Goal: Check status: Check status

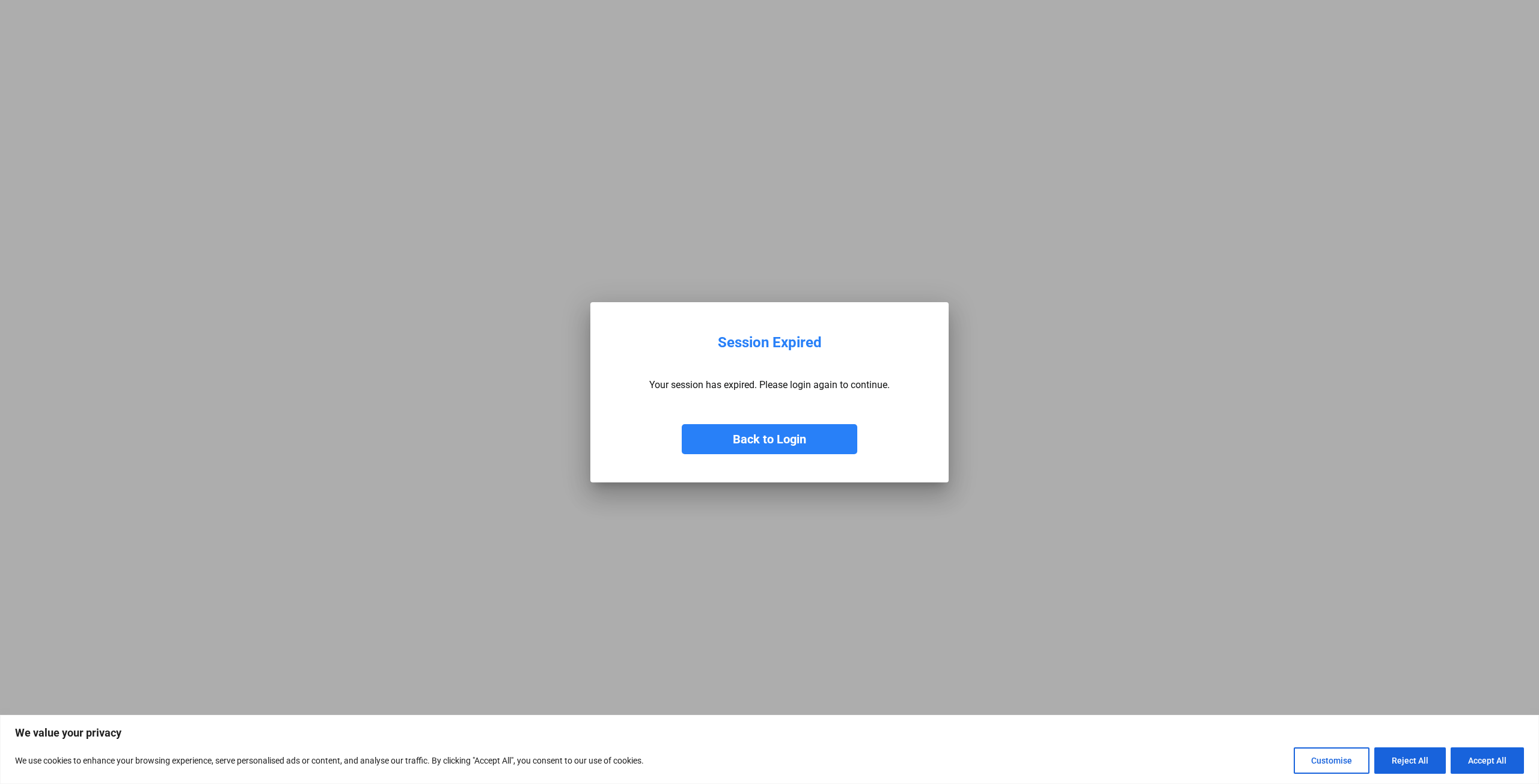
click at [766, 447] on button "Back to Login" at bounding box center [770, 439] width 176 height 30
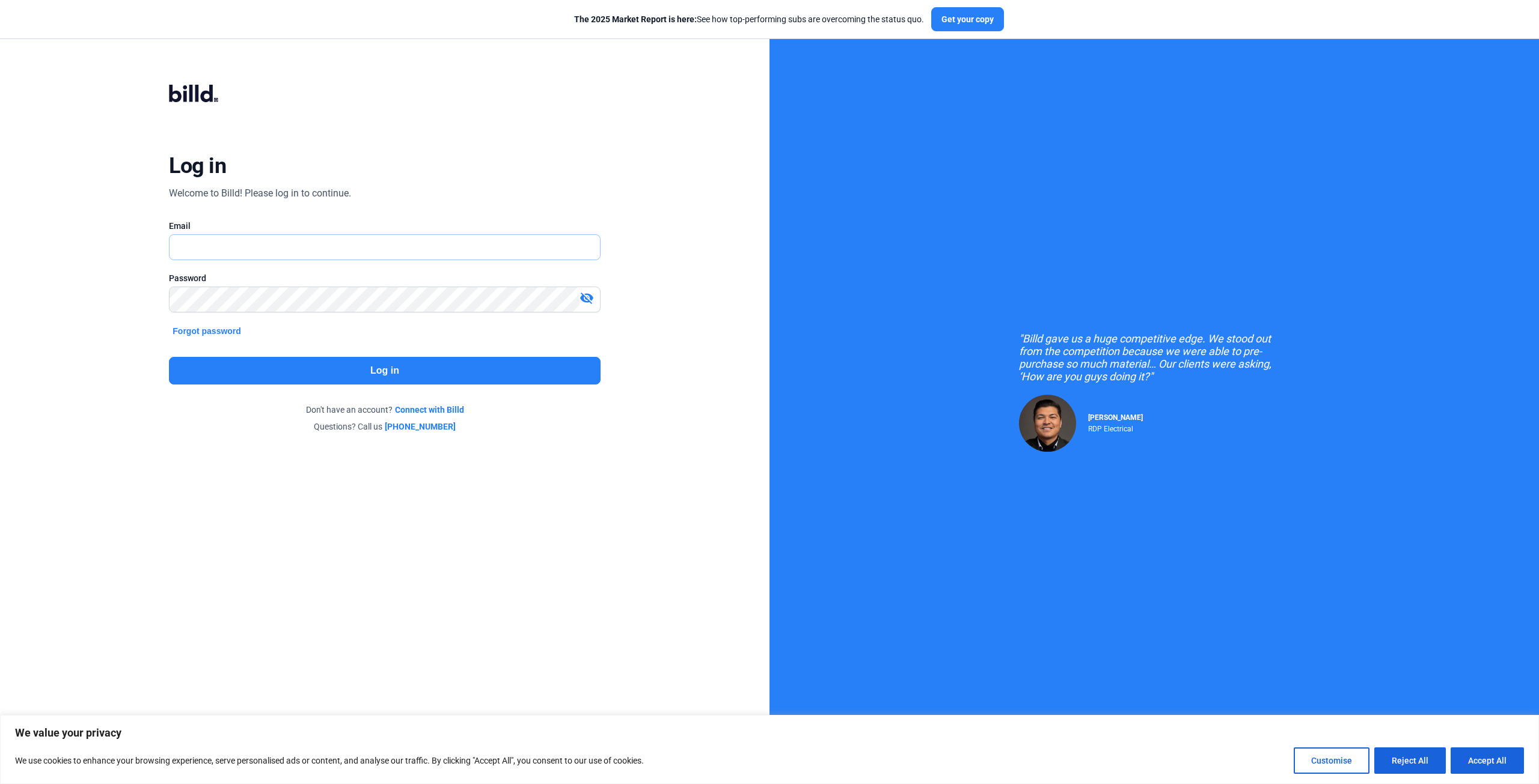
type input "[PERSON_NAME][EMAIL_ADDRESS][DOMAIN_NAME]"
click at [410, 369] on button "Log in" at bounding box center [384, 370] width 431 height 28
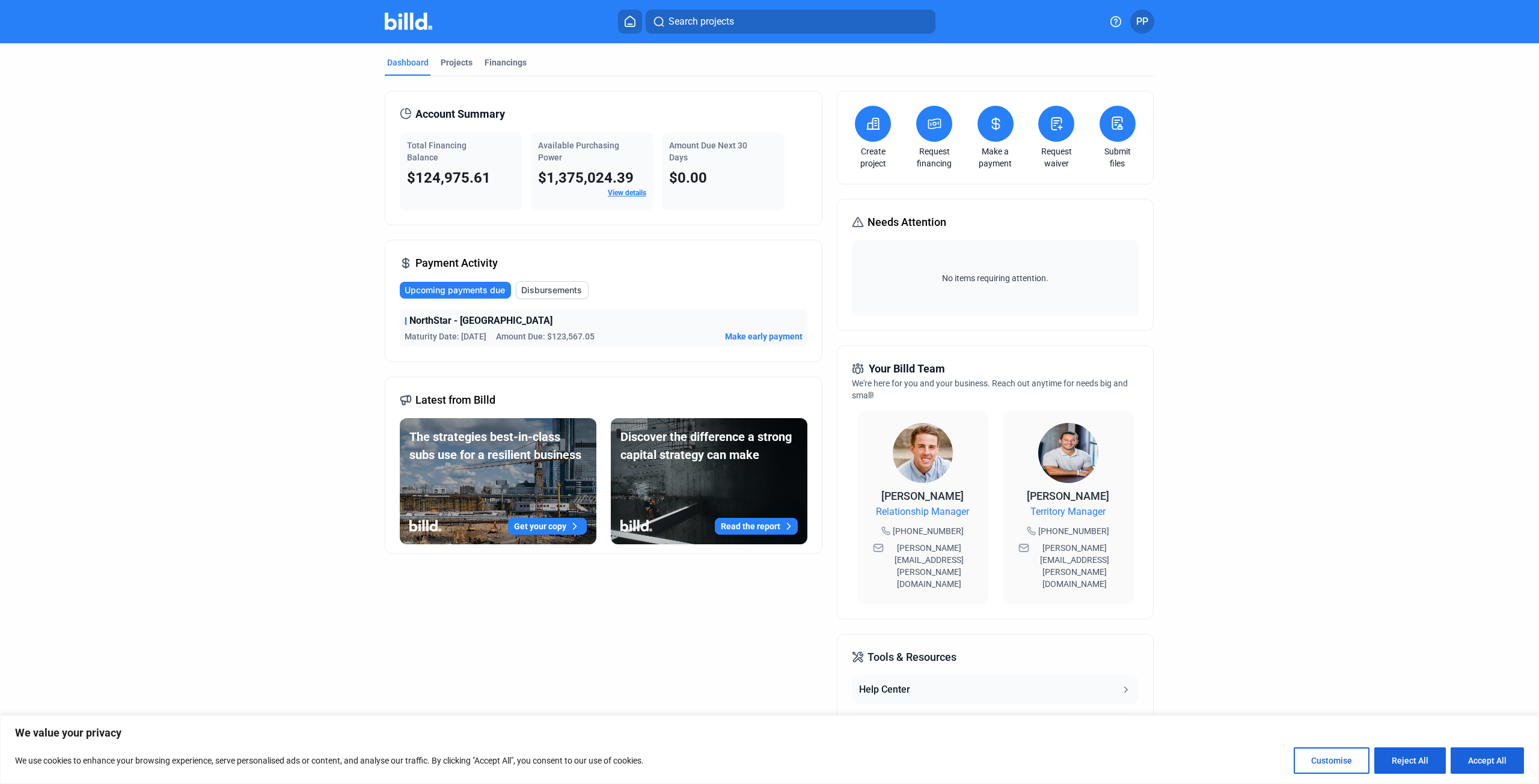
click at [625, 190] on link "View details" at bounding box center [627, 193] width 39 height 9
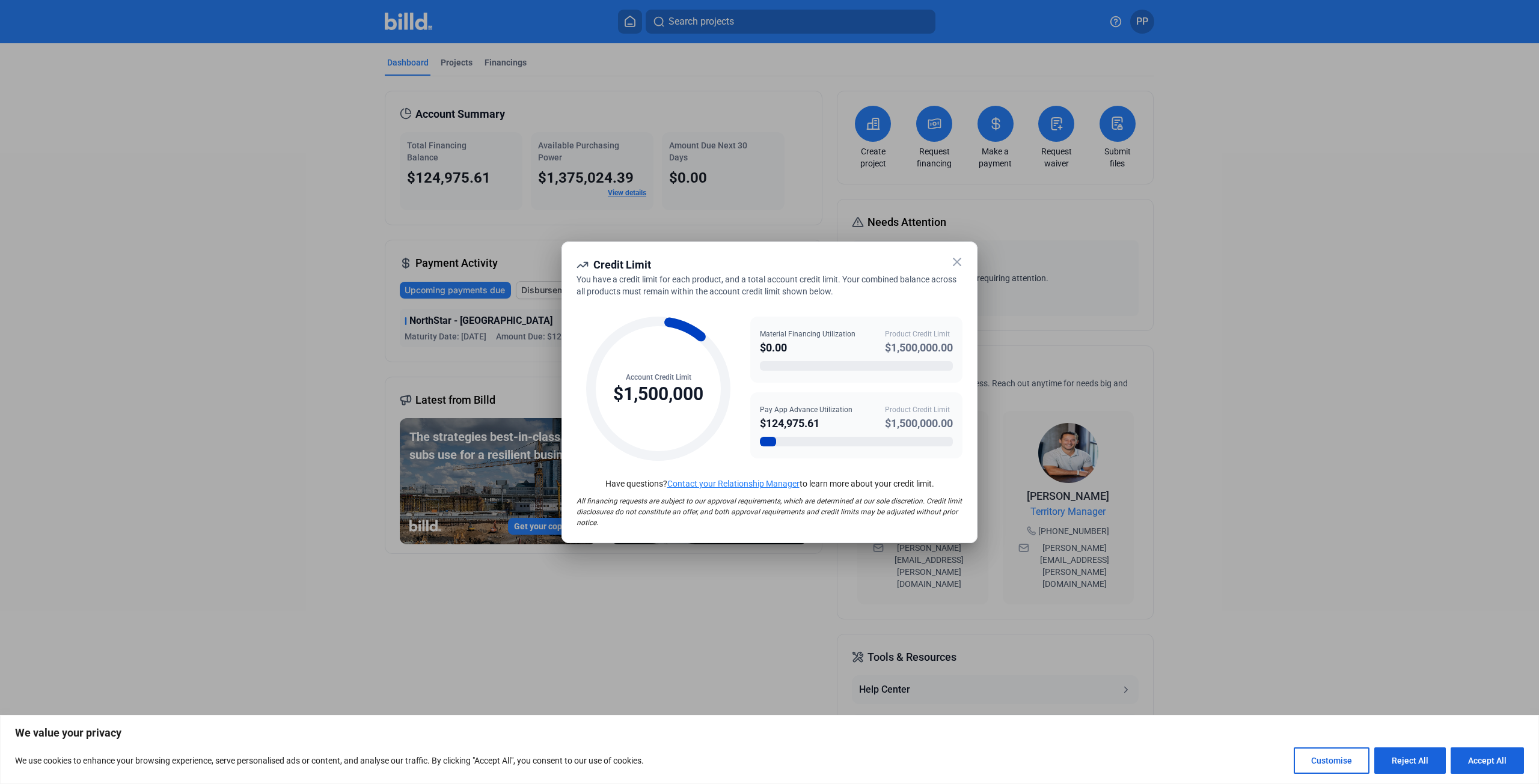
click at [814, 210] on div at bounding box center [770, 392] width 1539 height 784
click at [955, 261] on icon at bounding box center [956, 262] width 14 height 14
